Goal: Transaction & Acquisition: Purchase product/service

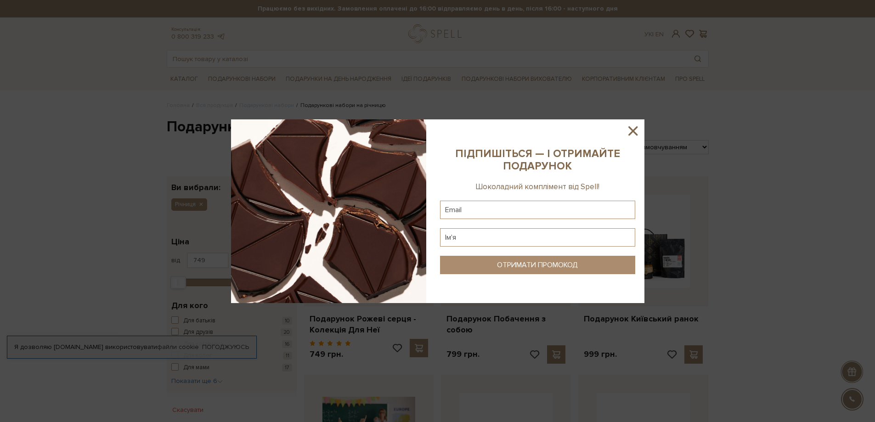
click at [632, 129] on icon at bounding box center [633, 130] width 9 height 9
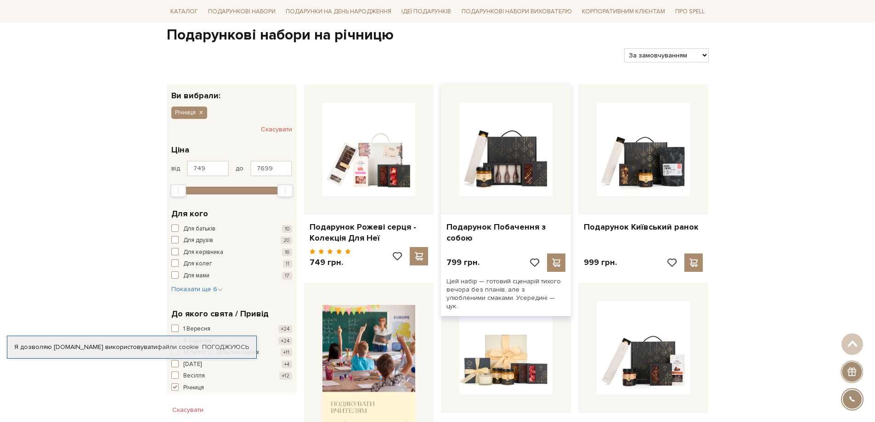
scroll to position [184, 0]
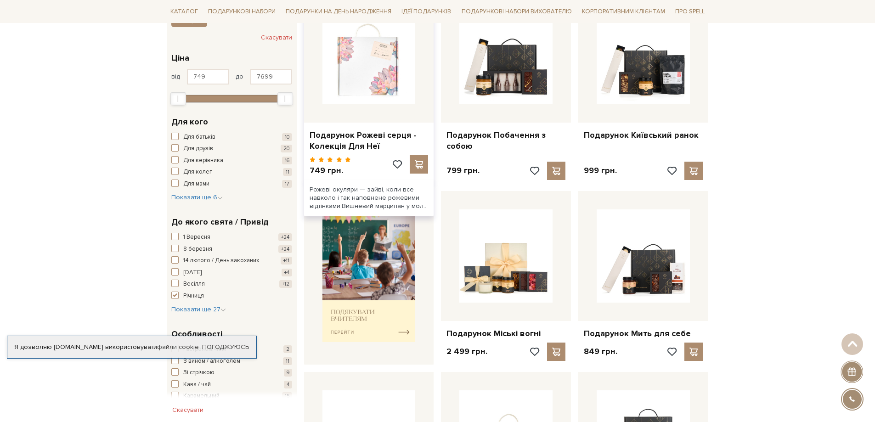
click at [382, 71] on img at bounding box center [369, 57] width 93 height 93
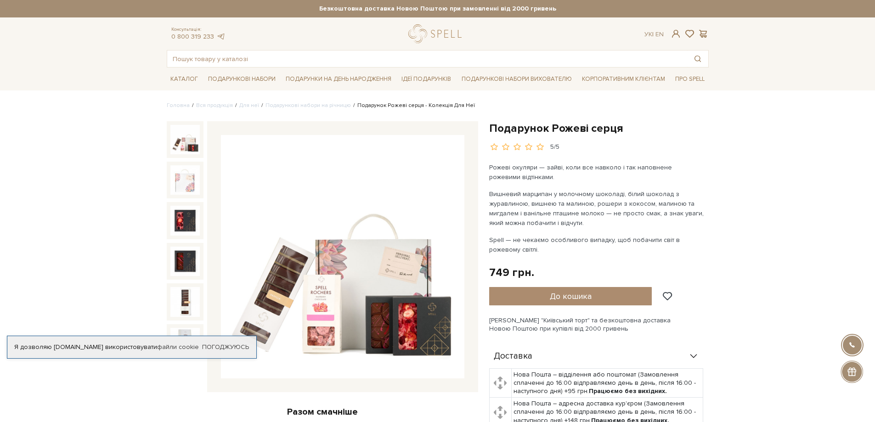
scroll to position [184, 0]
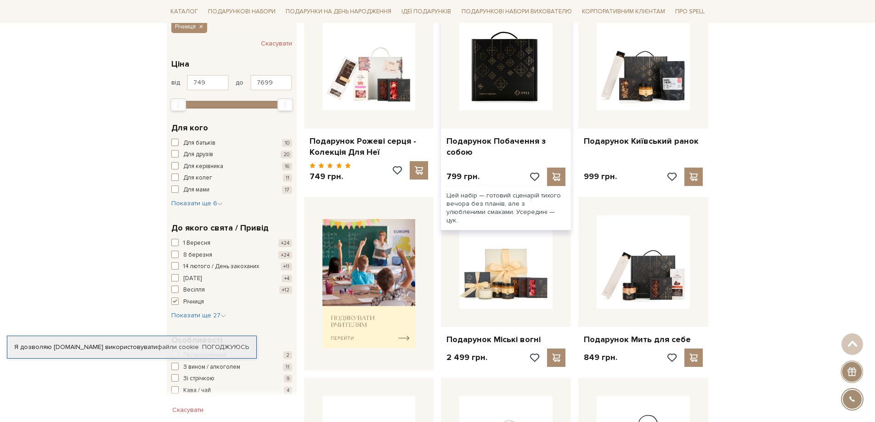
scroll to position [178, 0]
click at [521, 81] on img at bounding box center [505, 63] width 93 height 93
